Goal: Navigation & Orientation: Find specific page/section

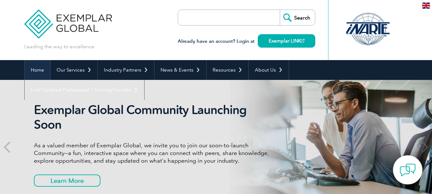
click at [40, 70] on link "Home" at bounding box center [38, 70] width 26 height 20
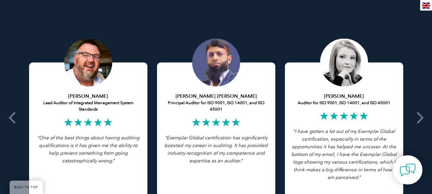
scroll to position [1248, 0]
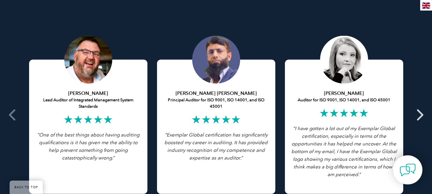
click at [422, 115] on icon at bounding box center [420, 115] width 8 height 0
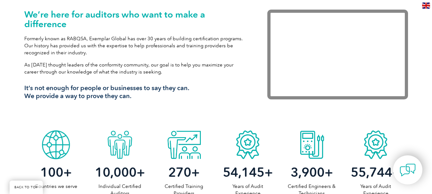
scroll to position [0, 0]
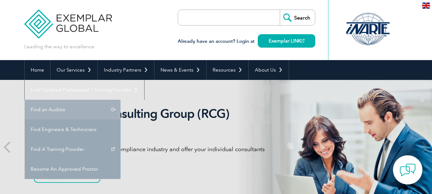
click at [121, 100] on link "Find an Auditor" at bounding box center [73, 110] width 96 height 20
